Goal: Task Accomplishment & Management: Manage account settings

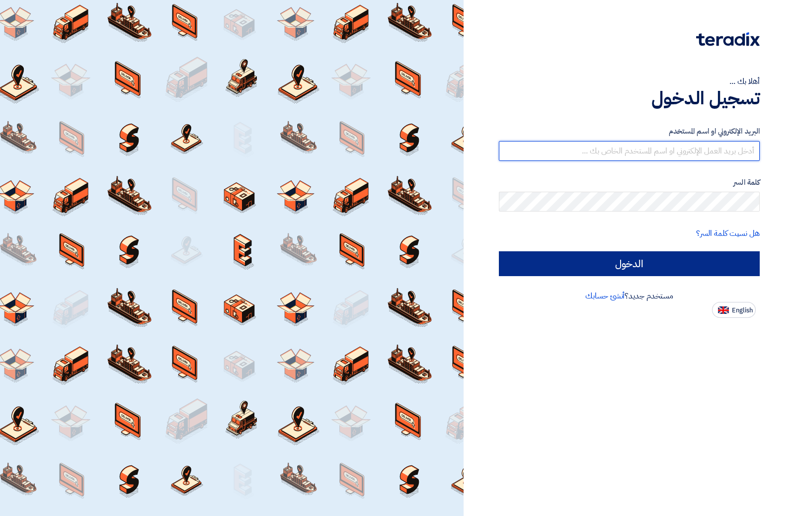
type input "[EMAIL_ADDRESS][DOMAIN_NAME]"
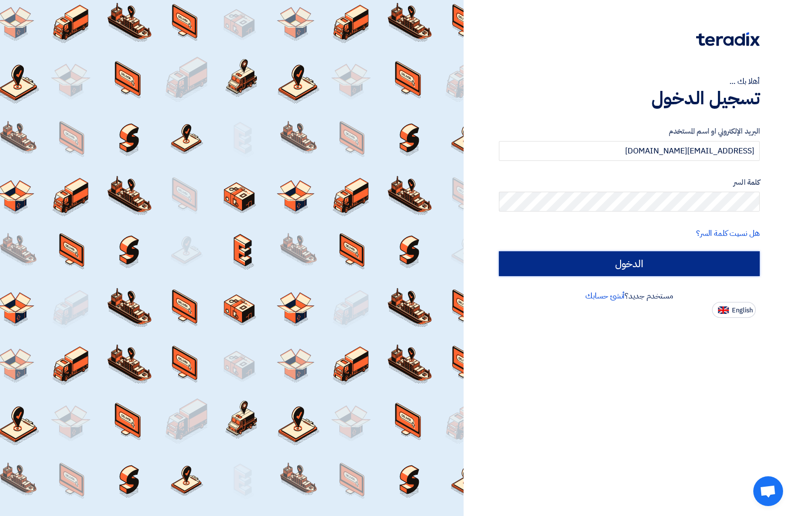
click at [625, 268] on input "الدخول" at bounding box center [629, 263] width 261 height 25
type input "Sign in"
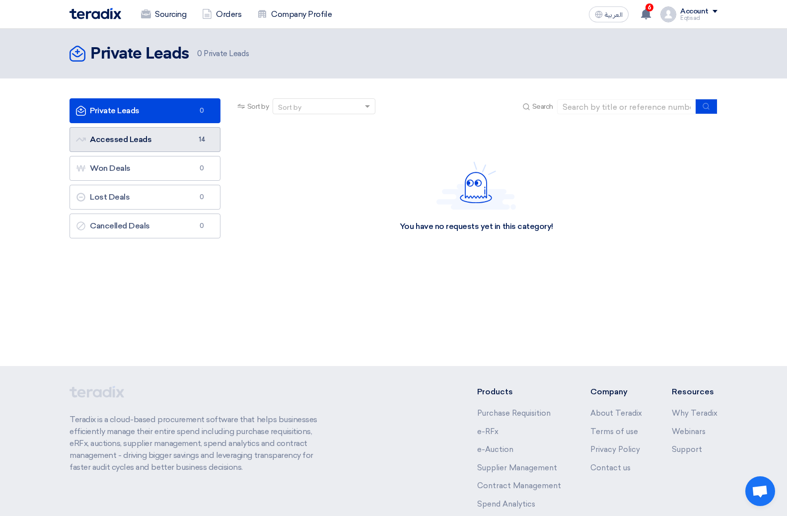
click at [130, 143] on link "Accessed Leads Accessed Leads 14" at bounding box center [145, 139] width 151 height 25
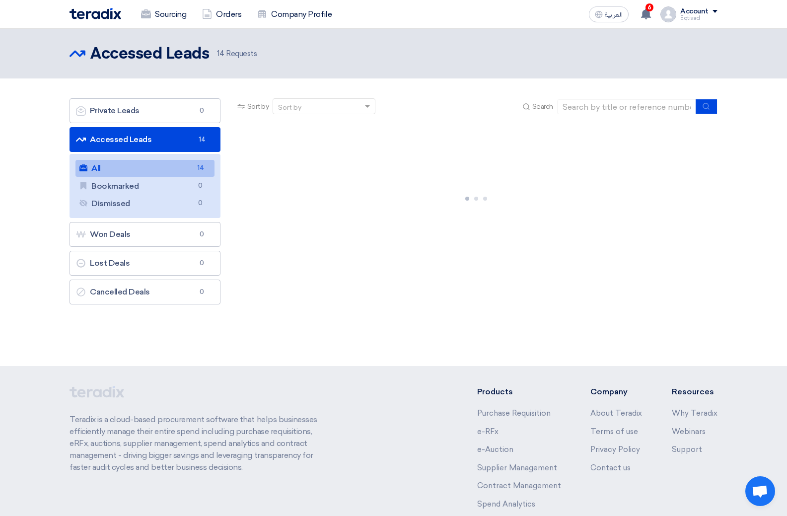
click at [123, 168] on link "All All 14" at bounding box center [144, 168] width 139 height 17
